Goal: Transaction & Acquisition: Purchase product/service

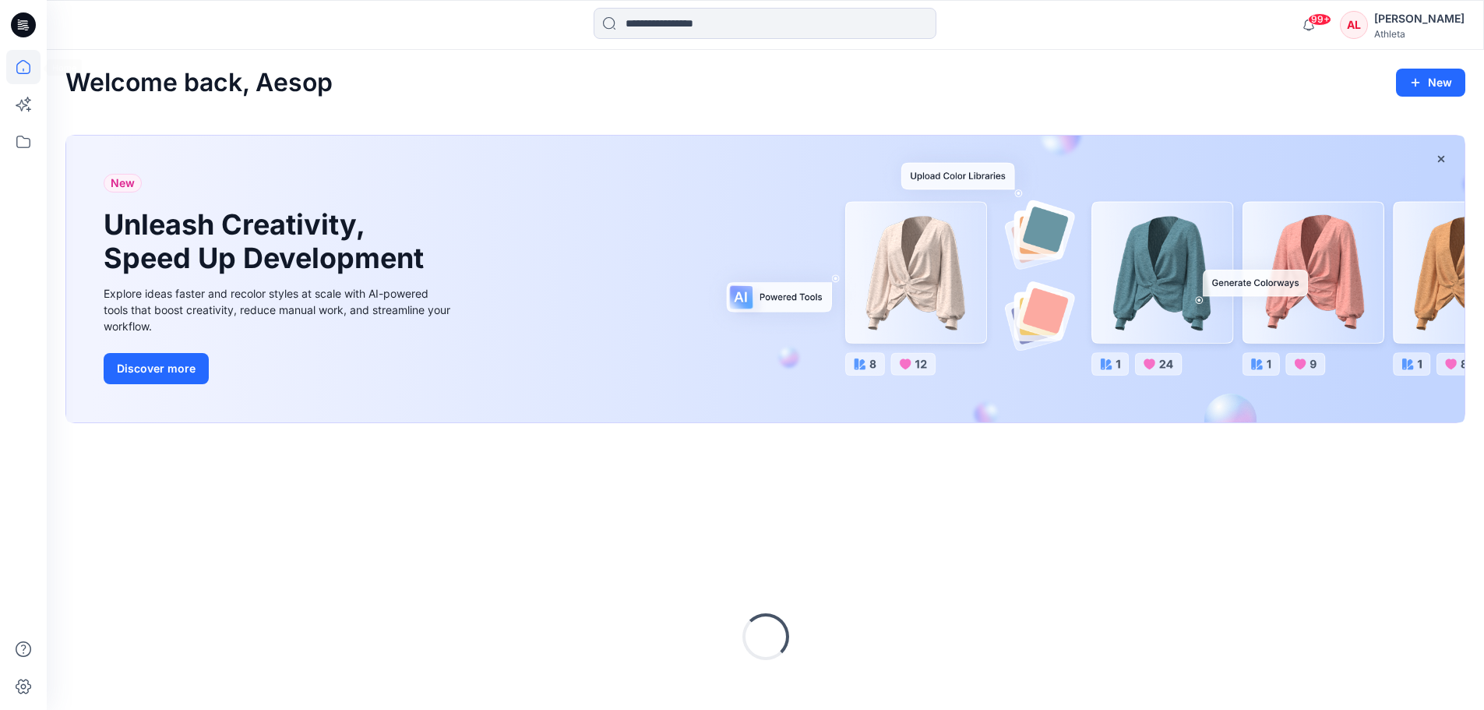
click at [32, 52] on icon at bounding box center [23, 67] width 34 height 34
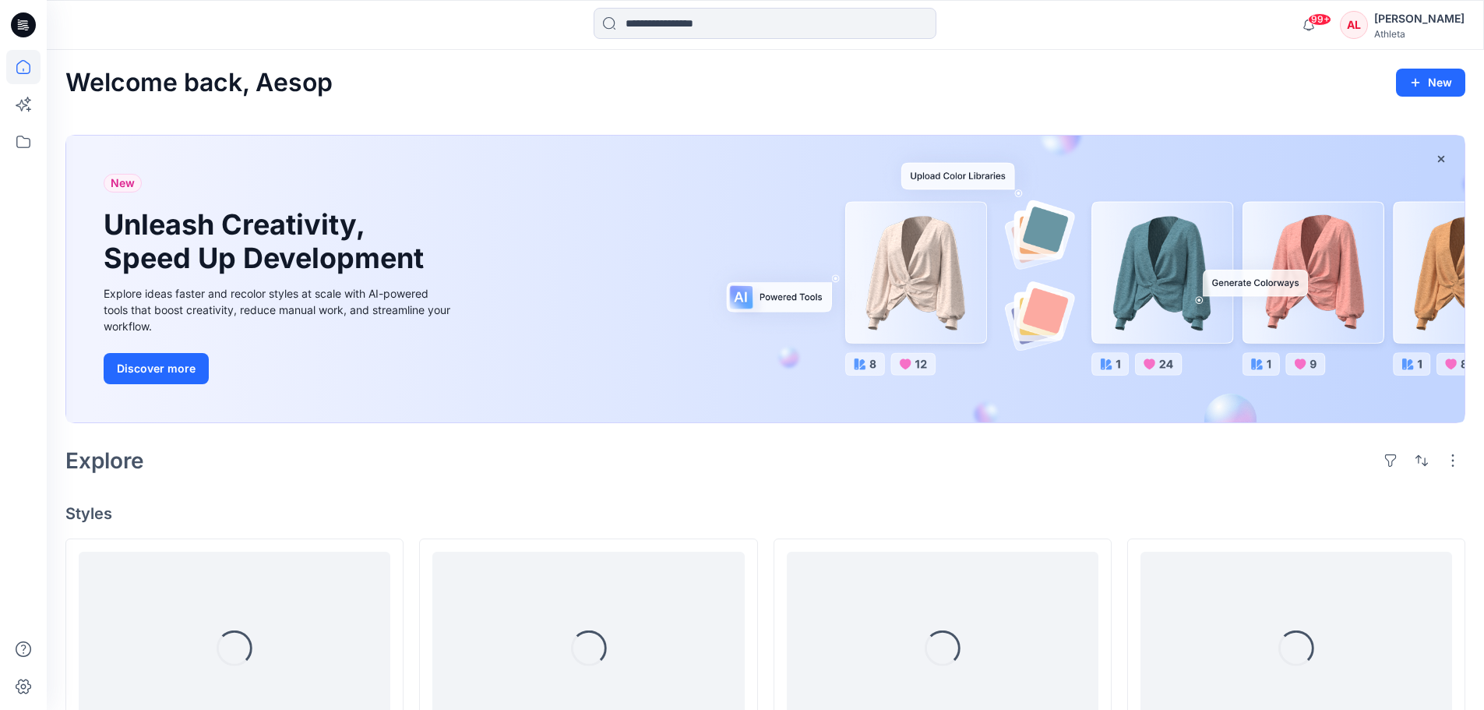
click at [17, 65] on icon at bounding box center [23, 67] width 14 height 14
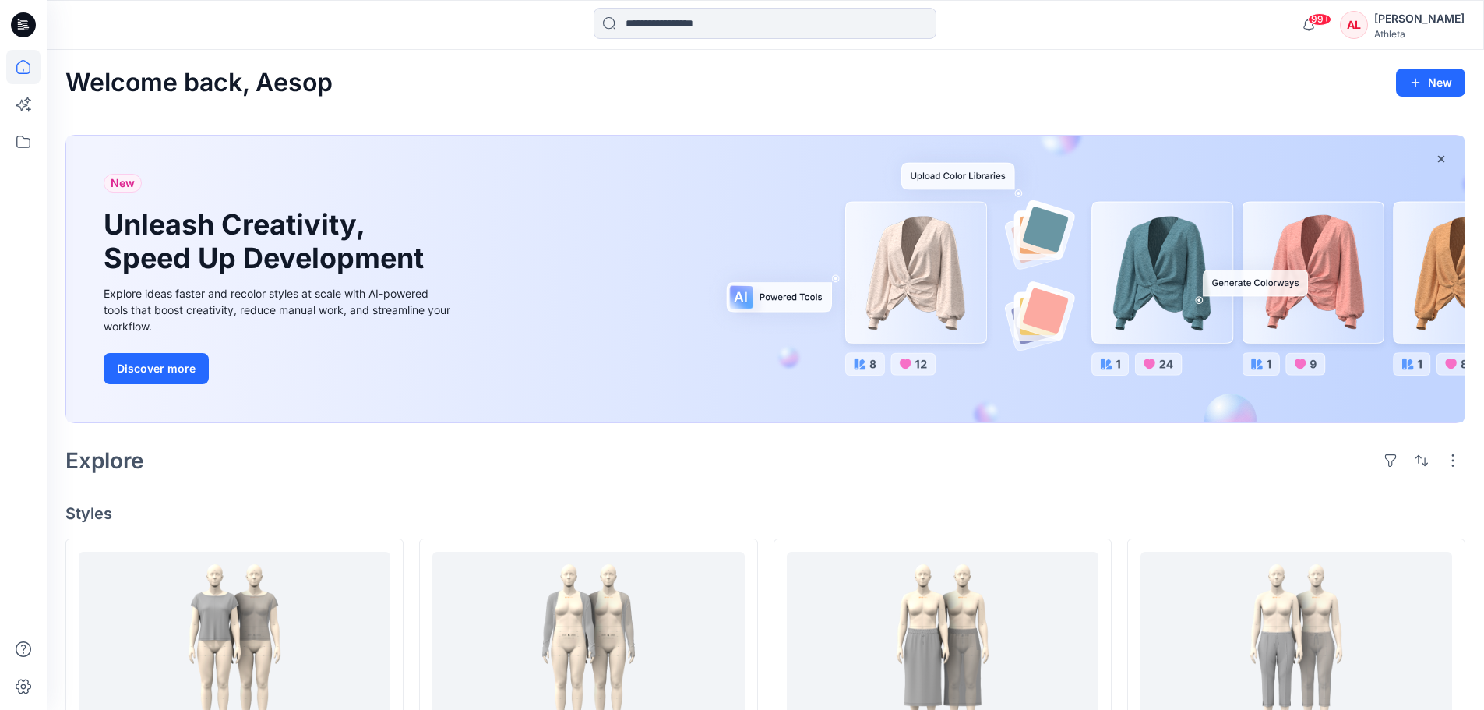
click at [9, 25] on div at bounding box center [23, 25] width 50 height 50
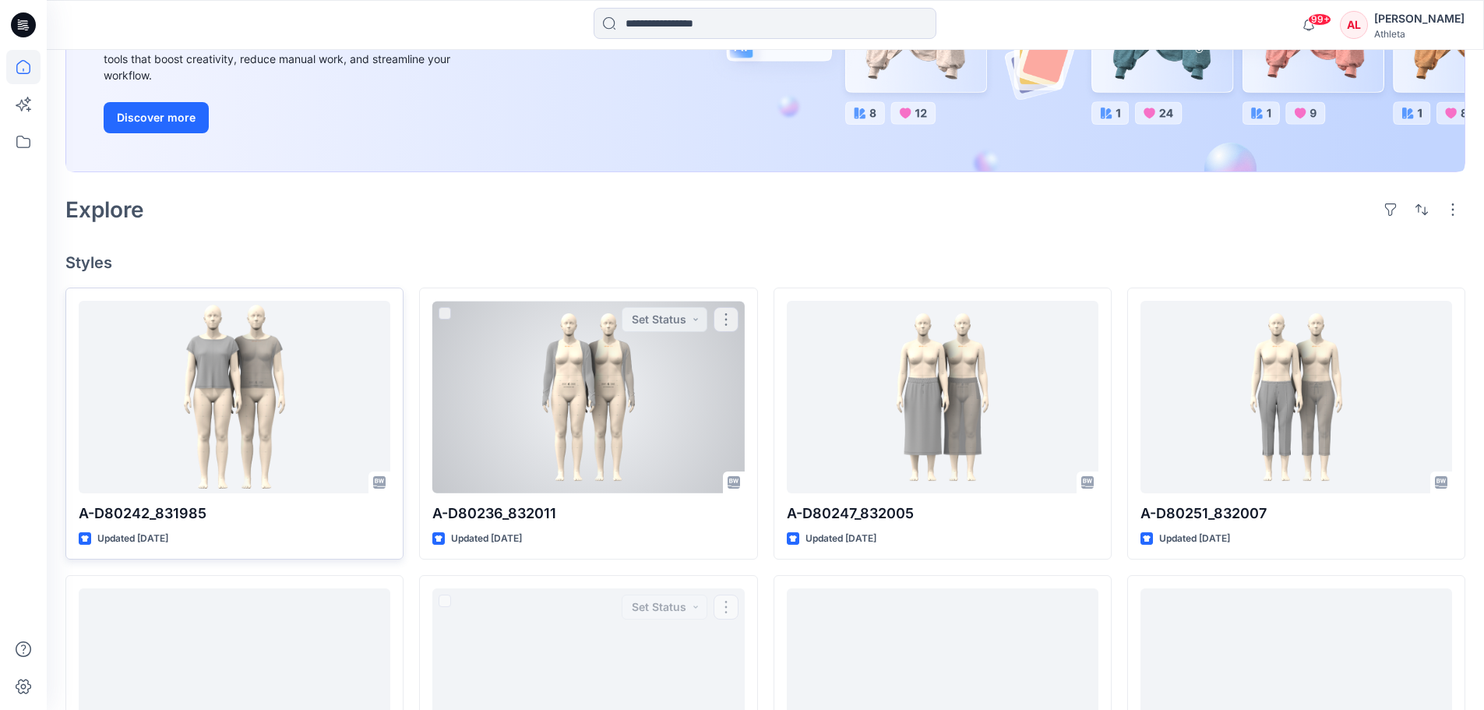
scroll to position [234, 0]
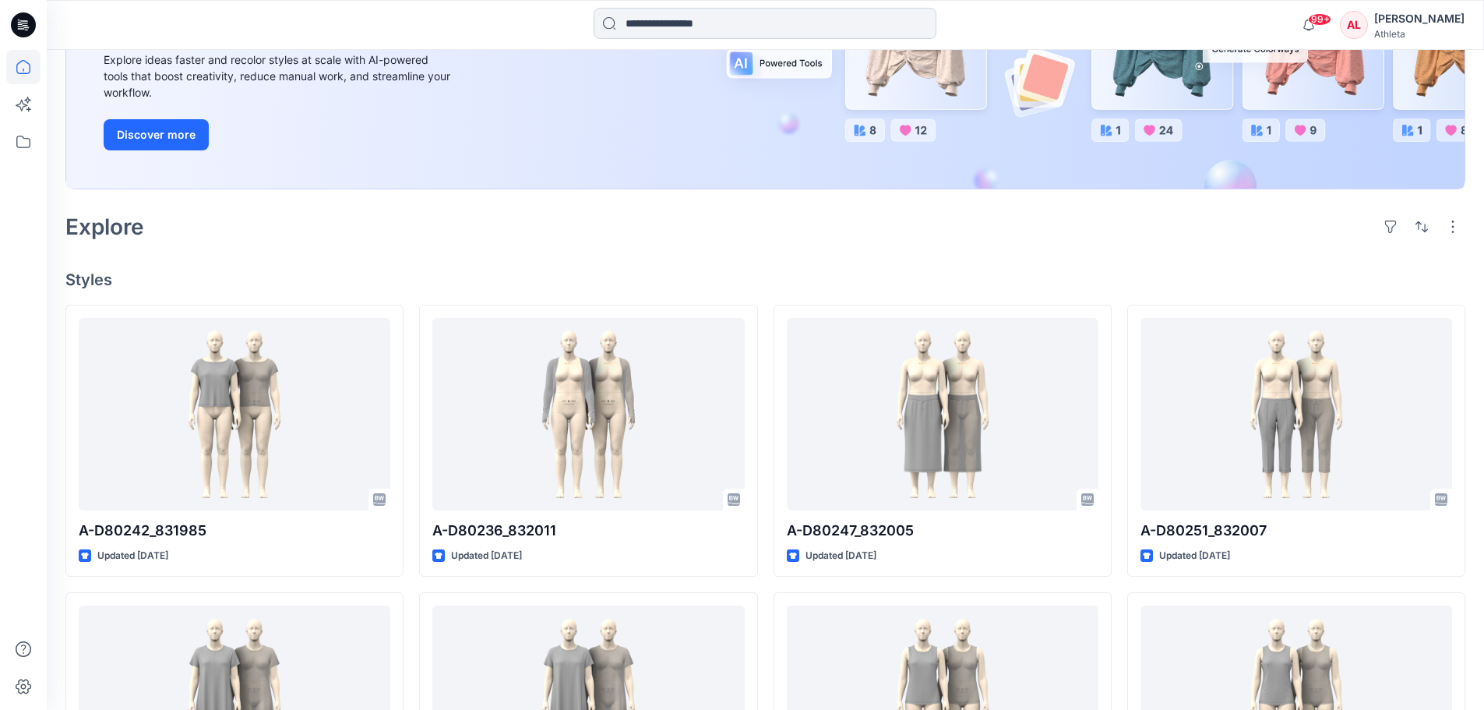
click at [809, 30] on input at bounding box center [765, 23] width 343 height 31
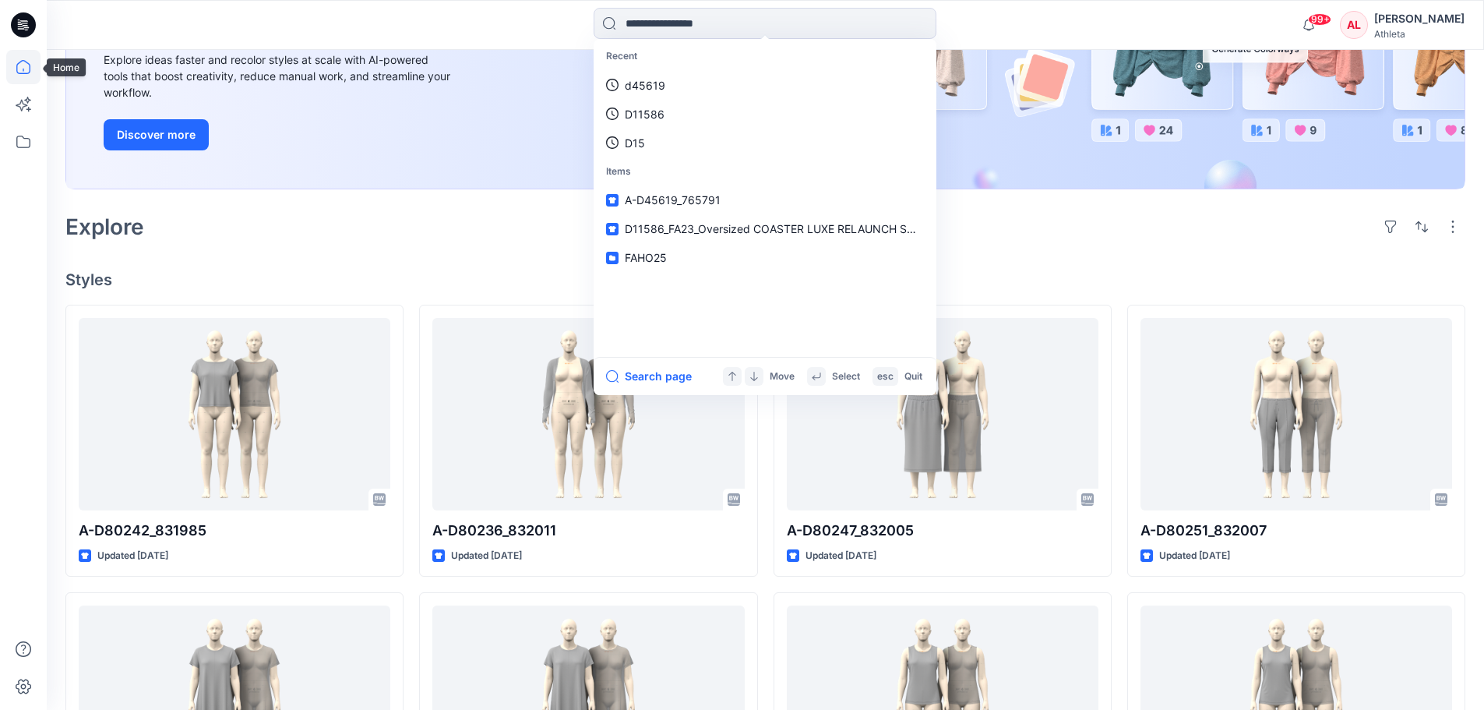
click at [30, 74] on icon at bounding box center [23, 67] width 34 height 34
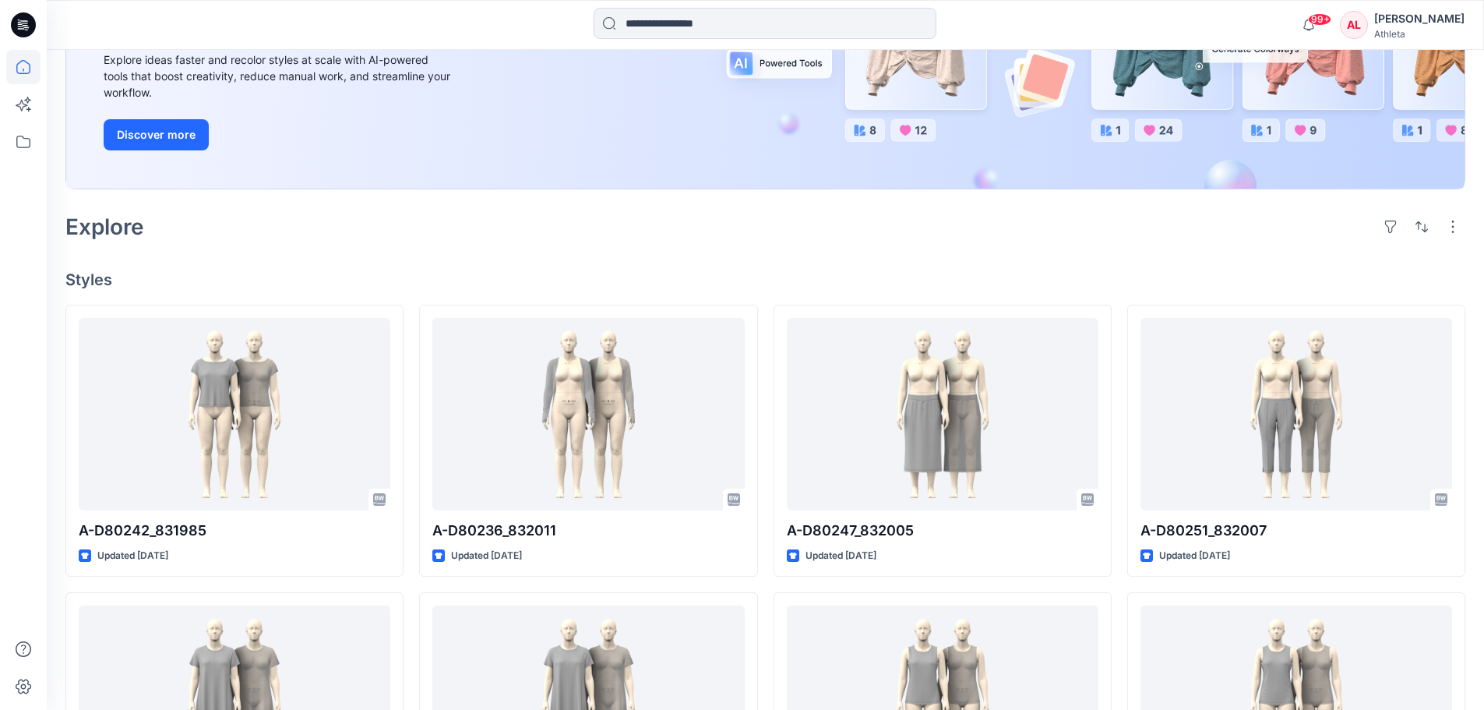
click at [29, 24] on icon at bounding box center [23, 24] width 25 height 25
click at [827, 13] on input at bounding box center [765, 23] width 343 height 31
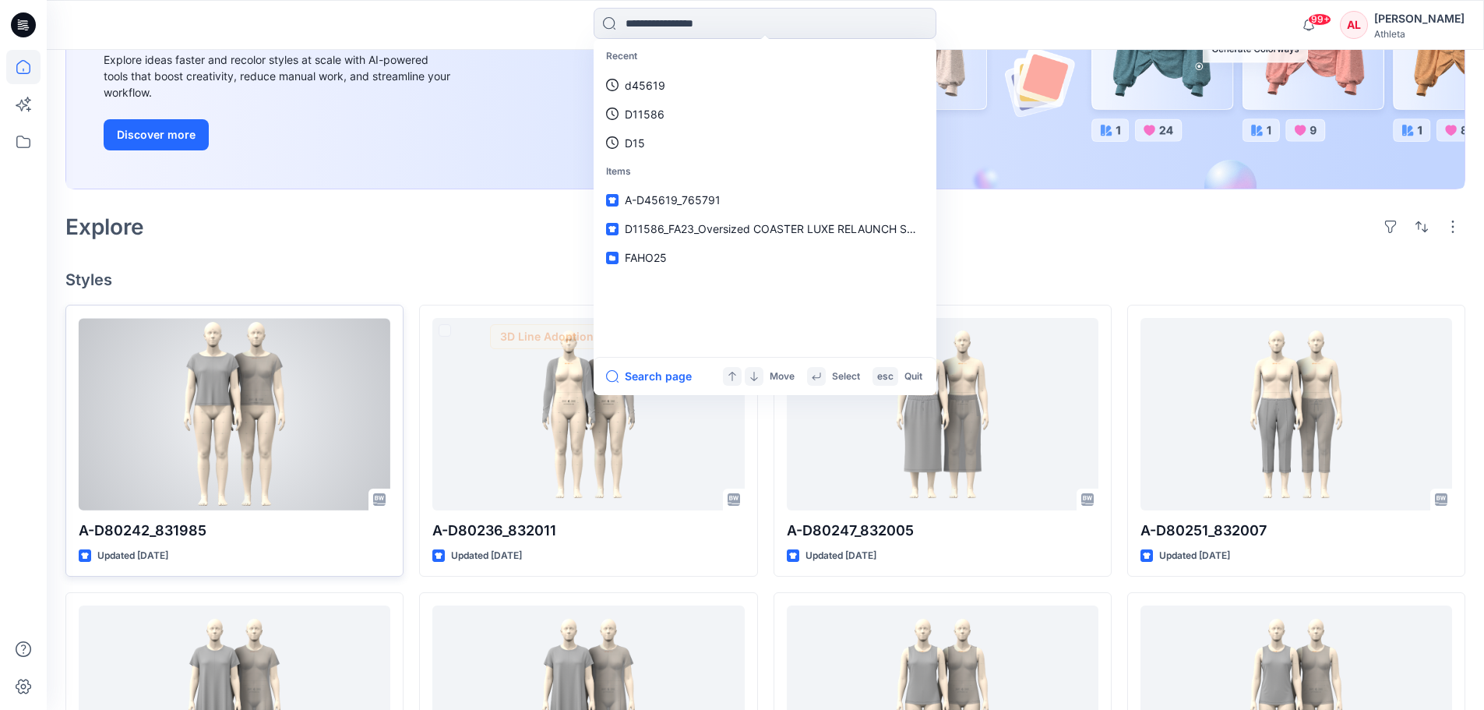
click at [370, 418] on div at bounding box center [235, 414] width 312 height 192
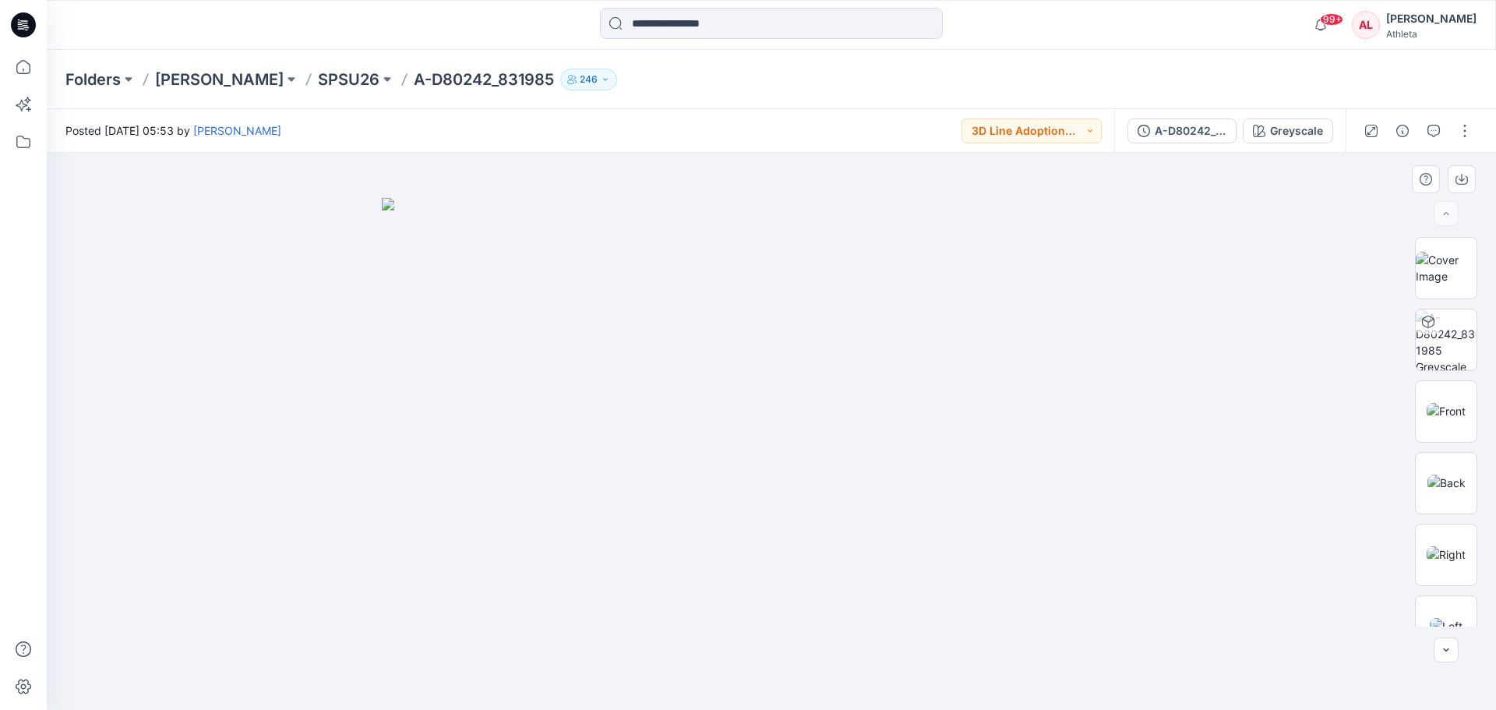
click at [1030, 400] on img at bounding box center [771, 454] width 779 height 513
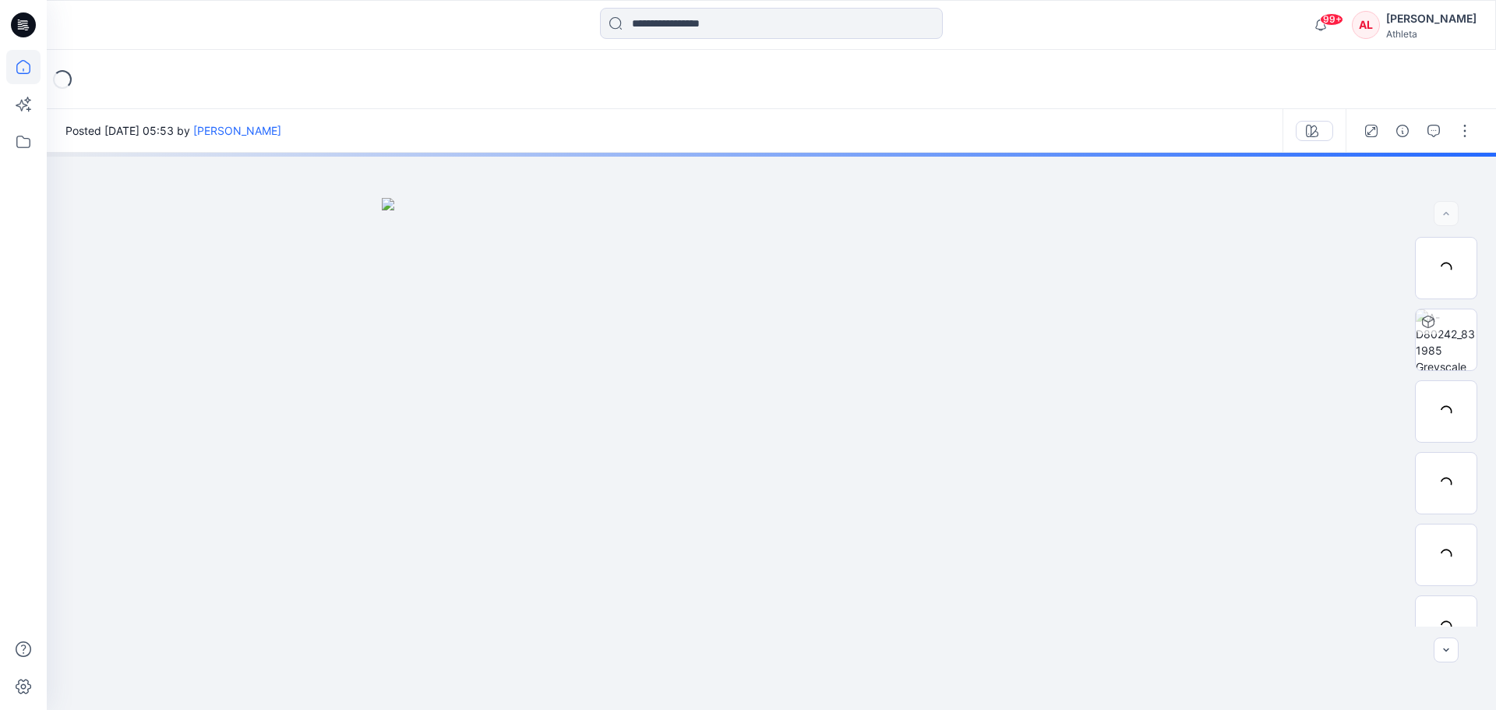
click at [28, 63] on icon at bounding box center [23, 67] width 14 height 14
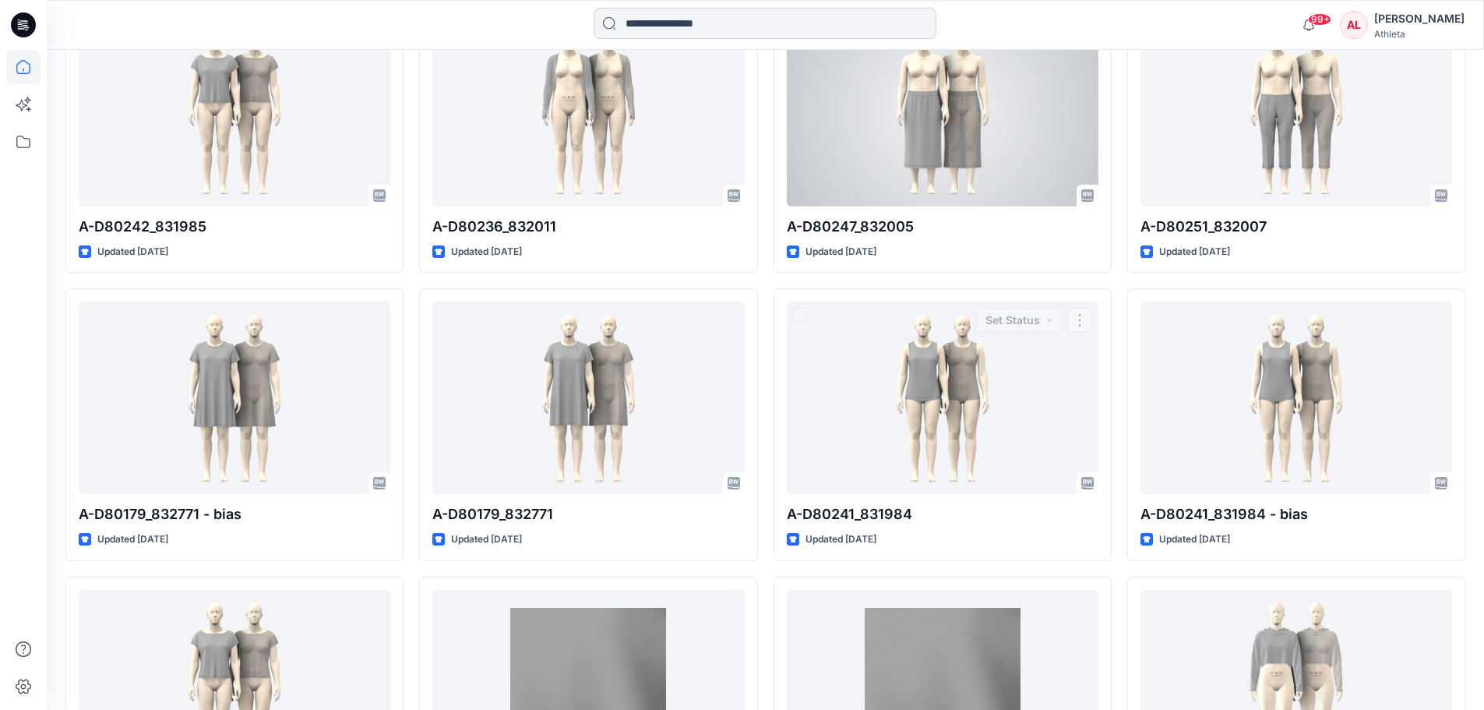
scroll to position [701, 0]
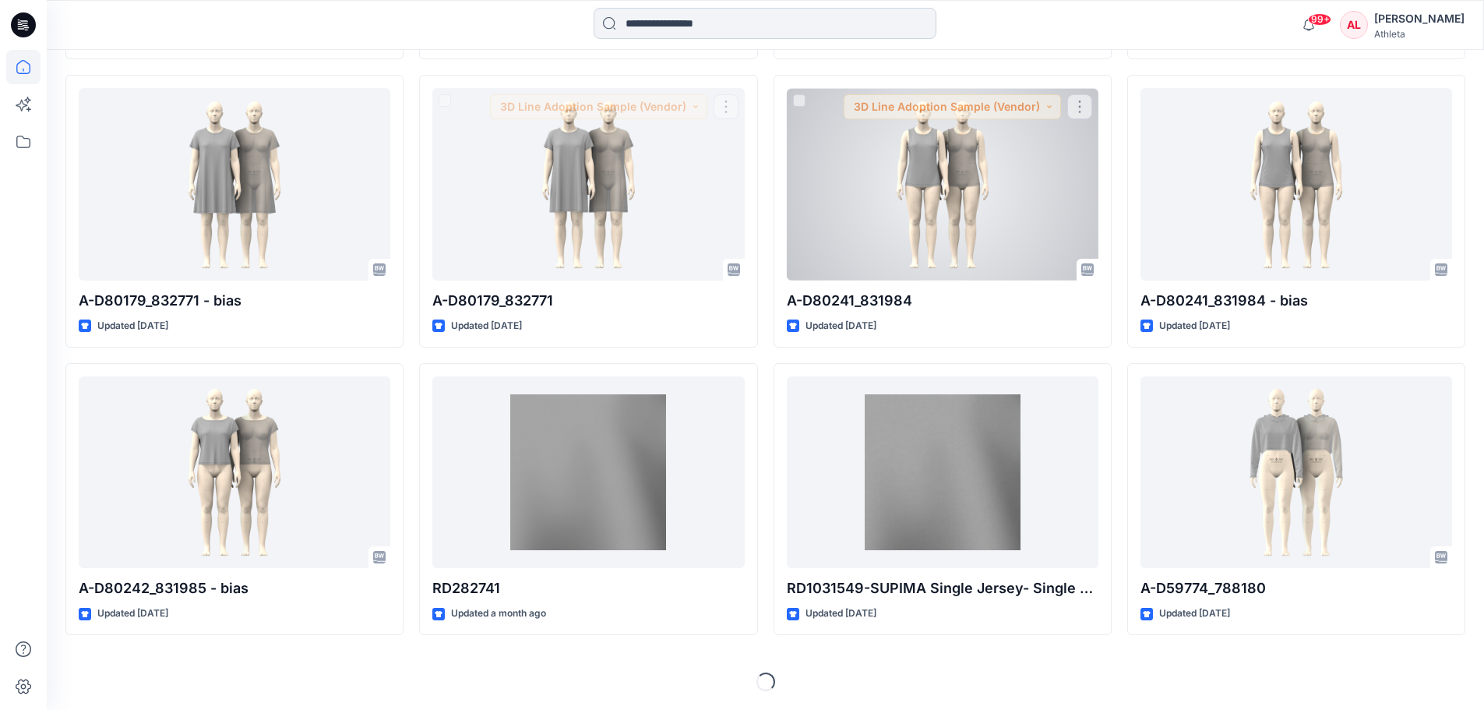
scroll to position [206, 0]
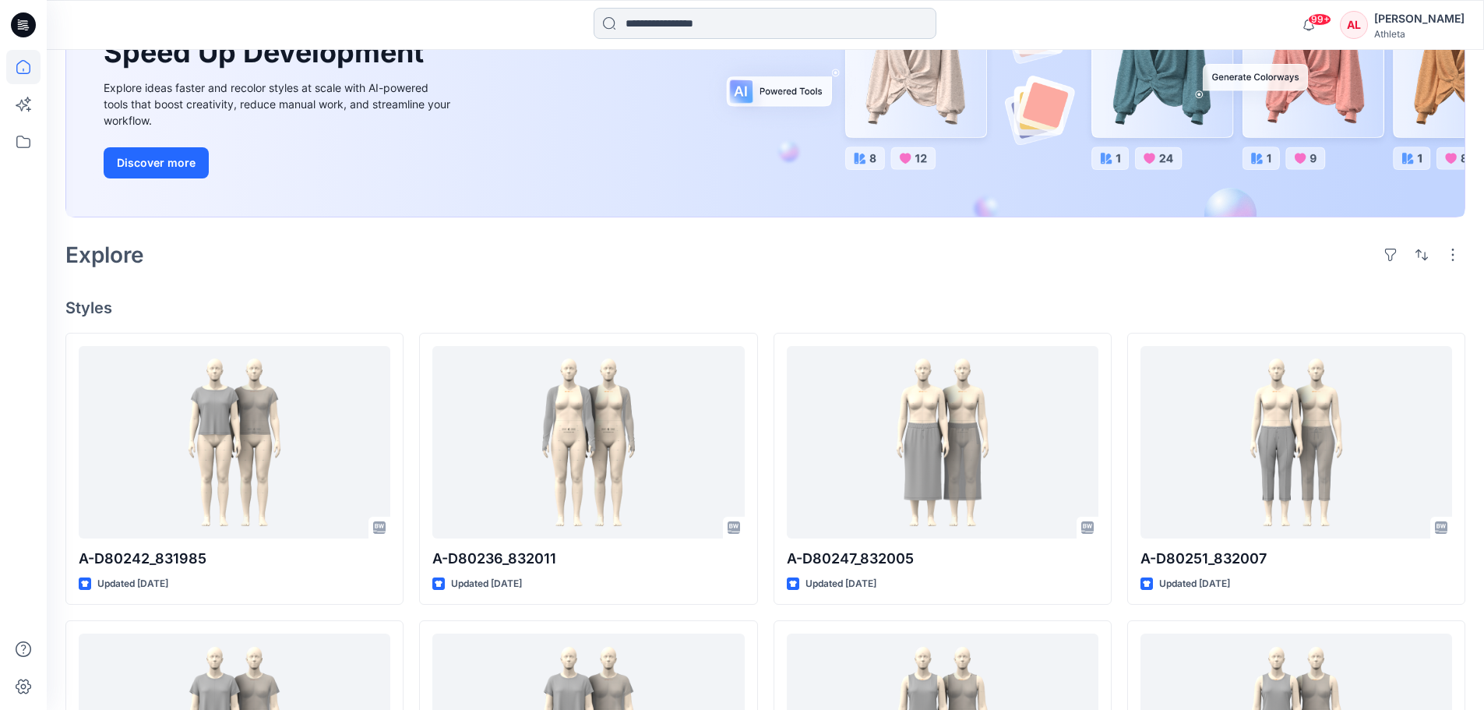
click at [818, 35] on input at bounding box center [765, 23] width 343 height 31
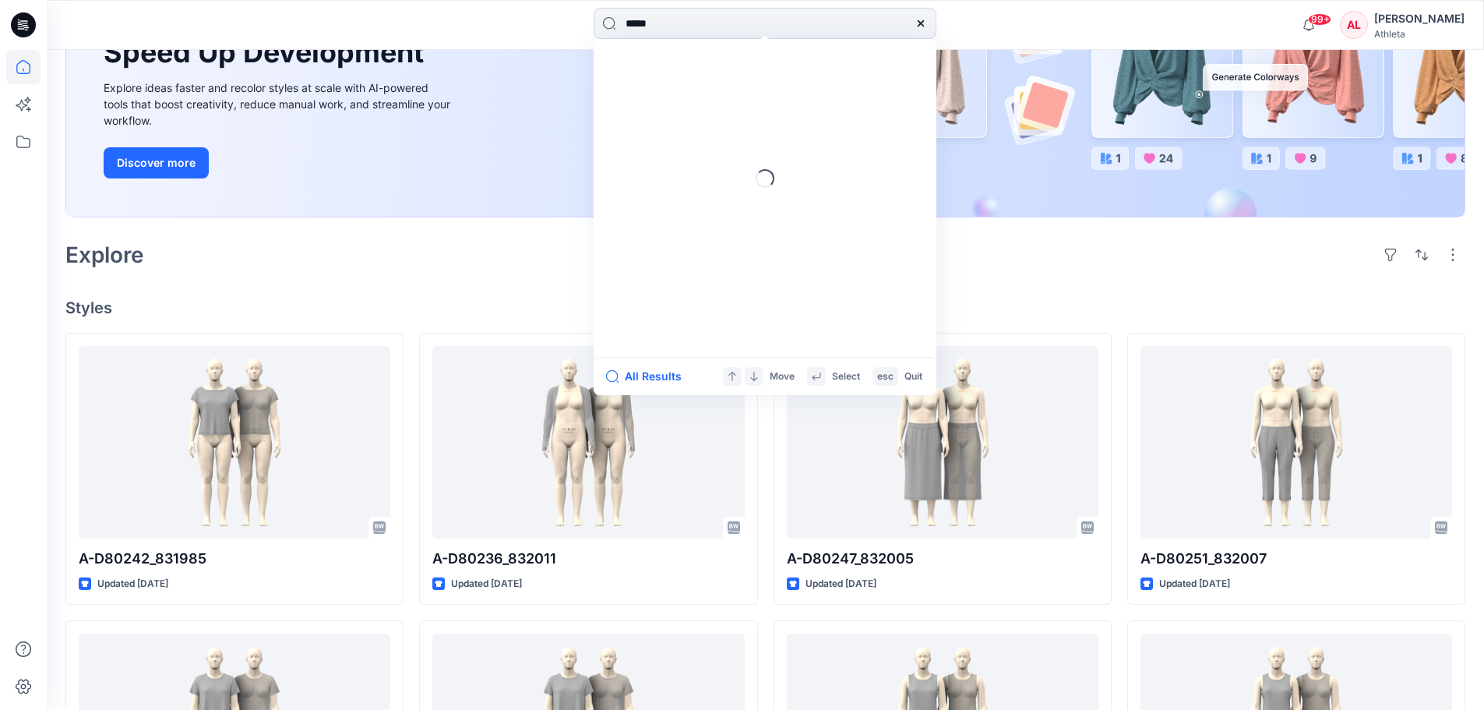
type input "******"
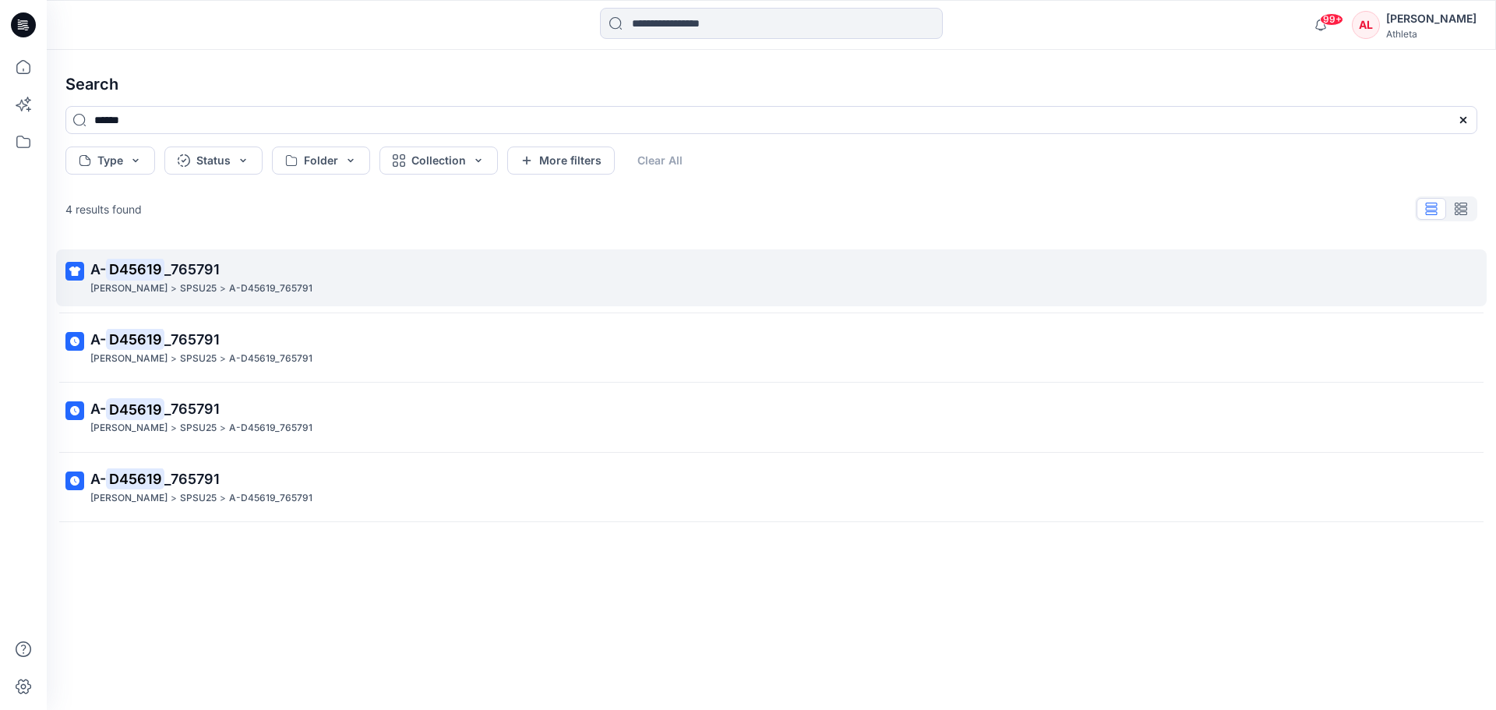
click at [194, 276] on span "_765791" at bounding box center [191, 269] width 55 height 16
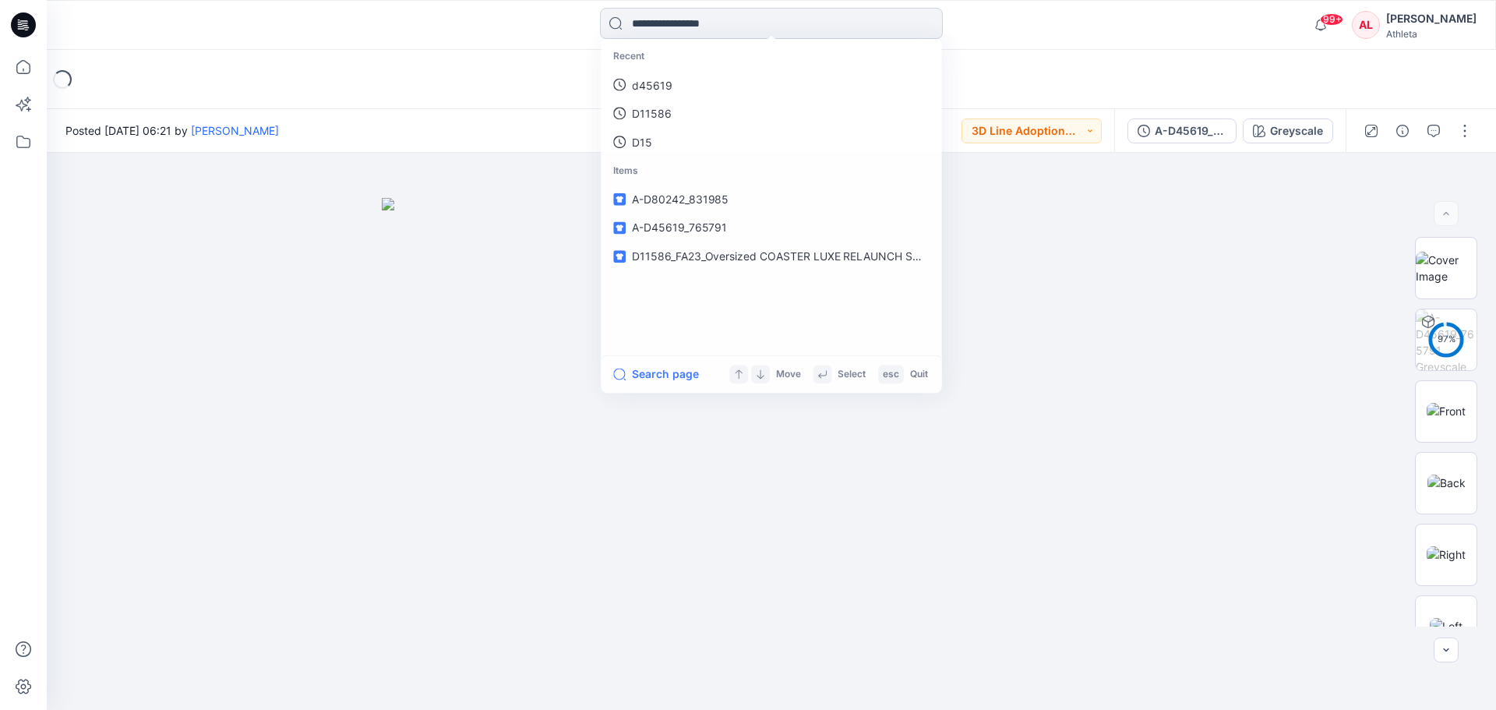
click at [725, 28] on input at bounding box center [771, 23] width 343 height 31
click at [702, 85] on link "D45619" at bounding box center [771, 85] width 337 height 29
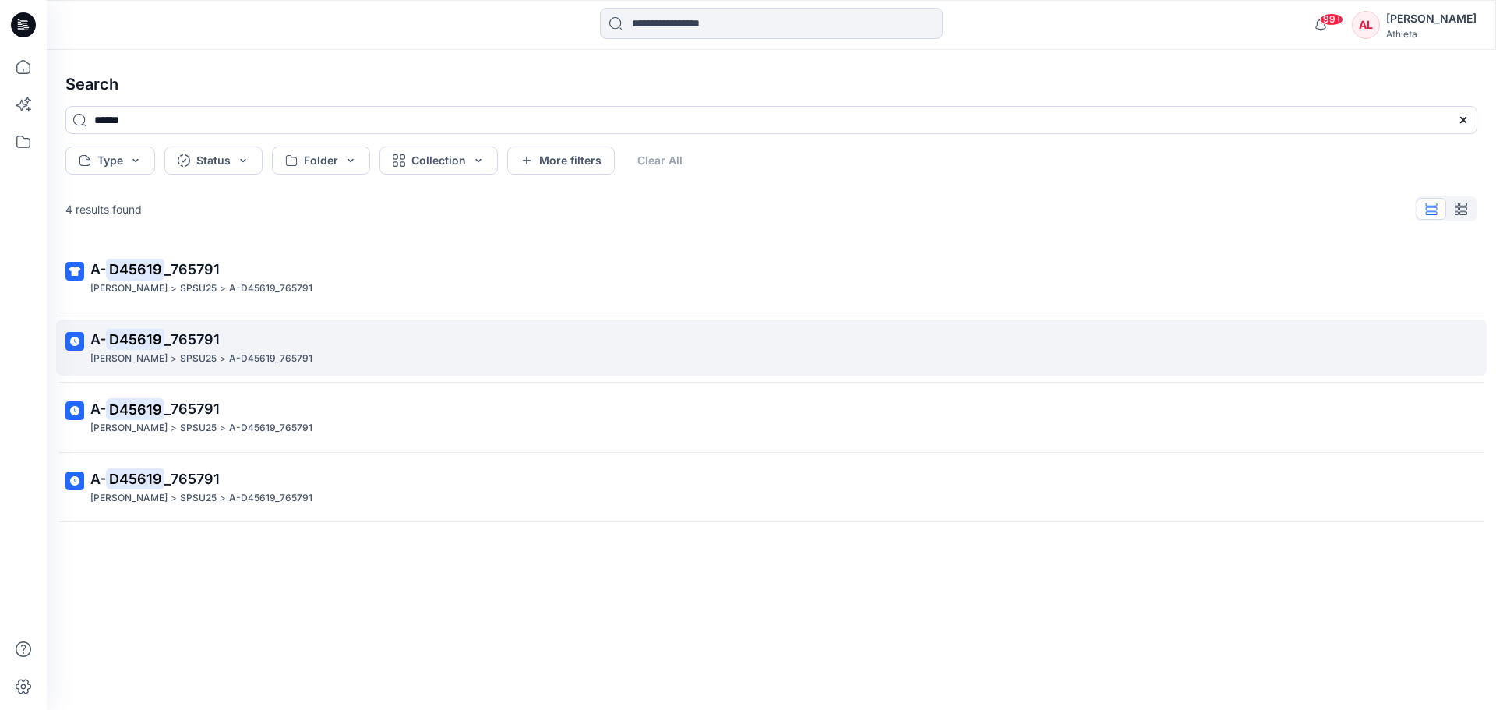
click at [229, 352] on p "A-D45619_765791" at bounding box center [270, 359] width 83 height 16
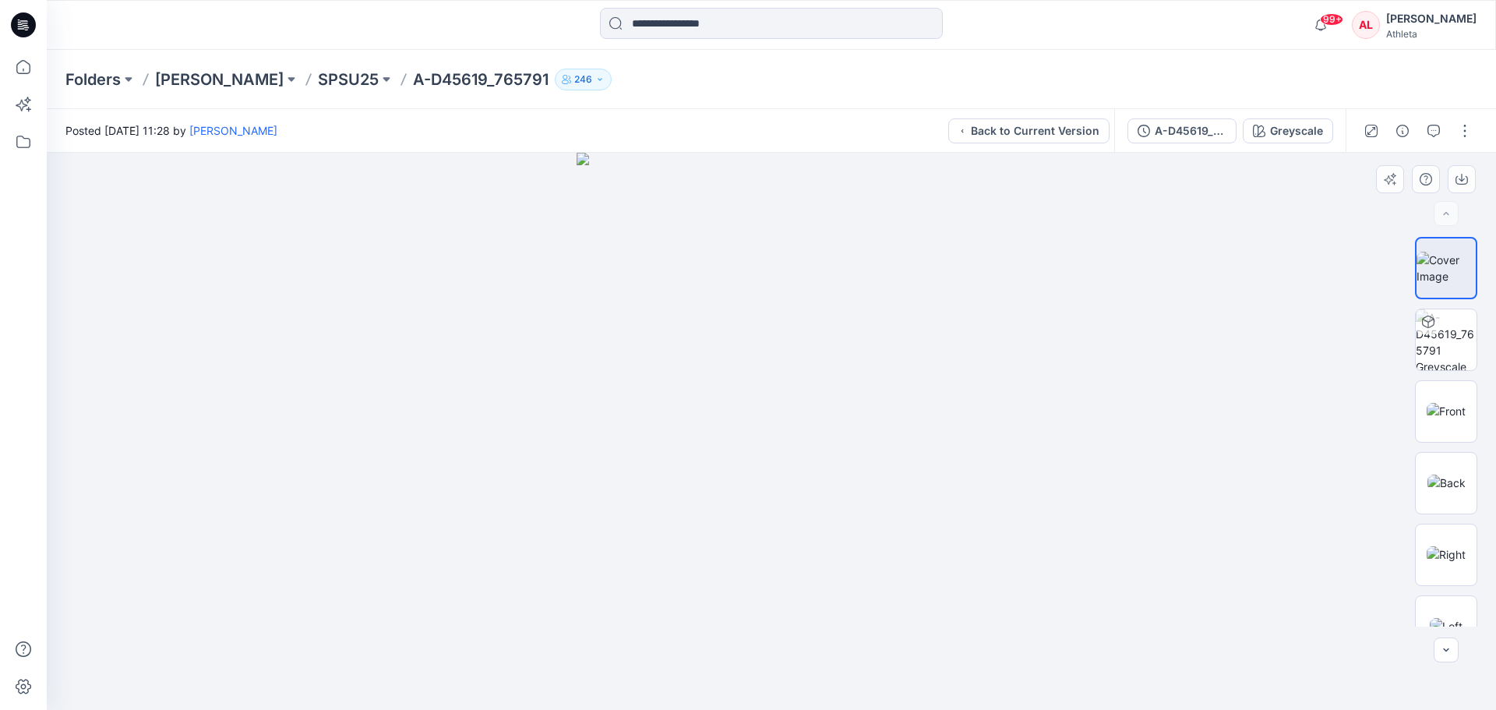
click at [1068, 472] on div at bounding box center [771, 431] width 1449 height 557
click at [736, 470] on img at bounding box center [772, 431] width 390 height 557
click at [748, 468] on img at bounding box center [772, 431] width 390 height 557
